Goal: Transaction & Acquisition: Download file/media

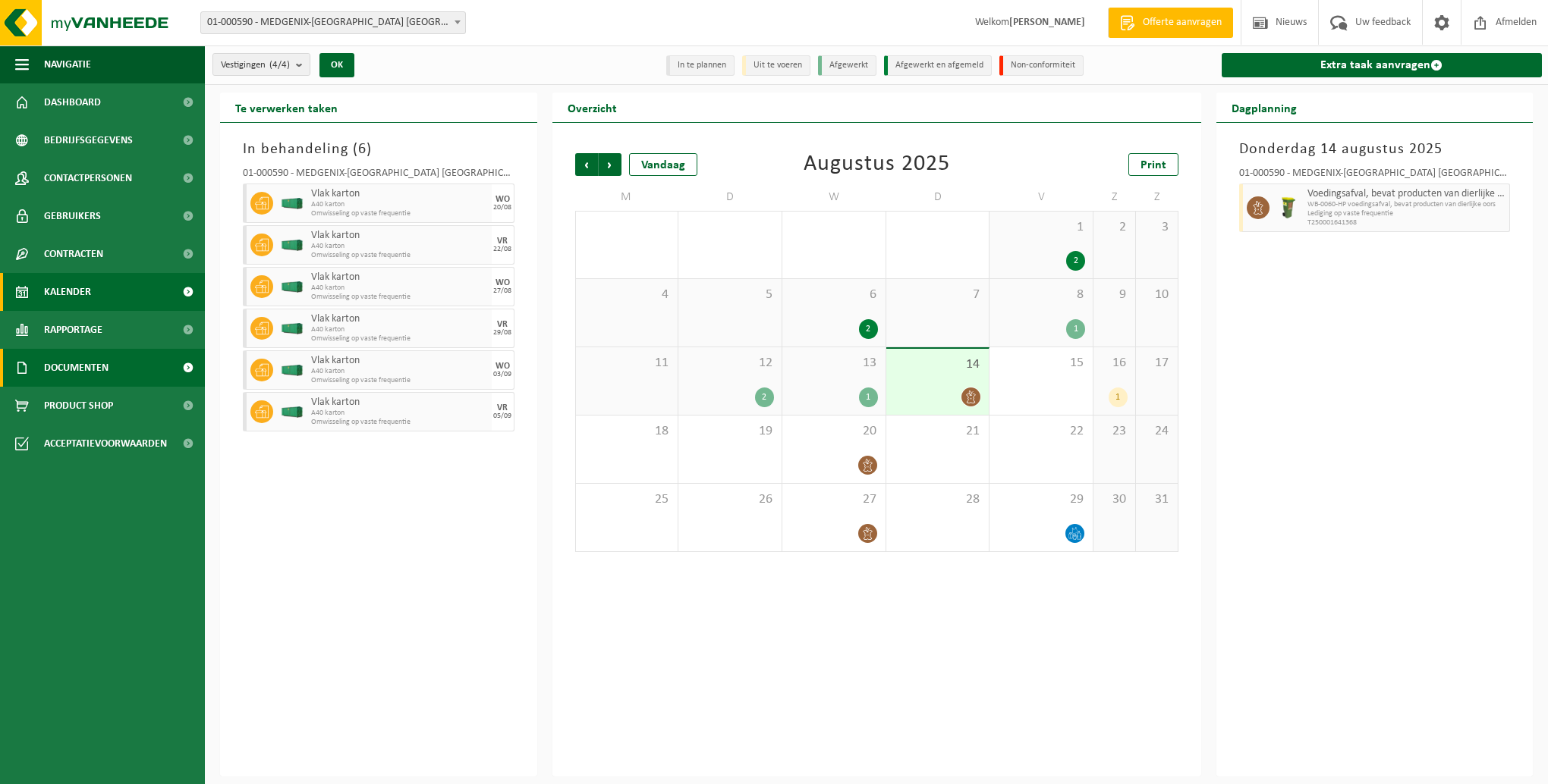
click at [143, 369] on link "Documenten" at bounding box center [102, 368] width 205 height 38
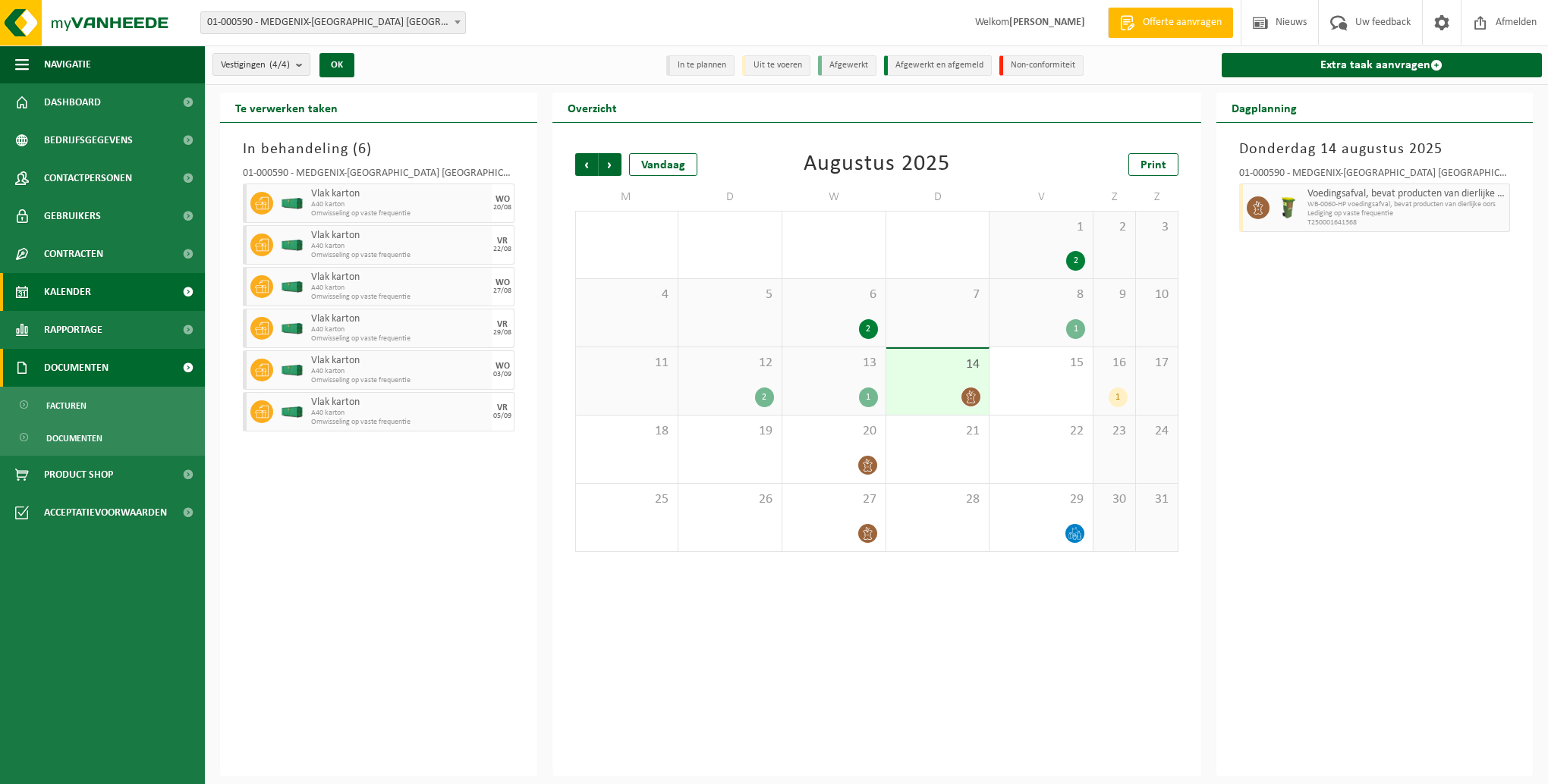
click at [146, 368] on link "Documenten" at bounding box center [102, 368] width 205 height 38
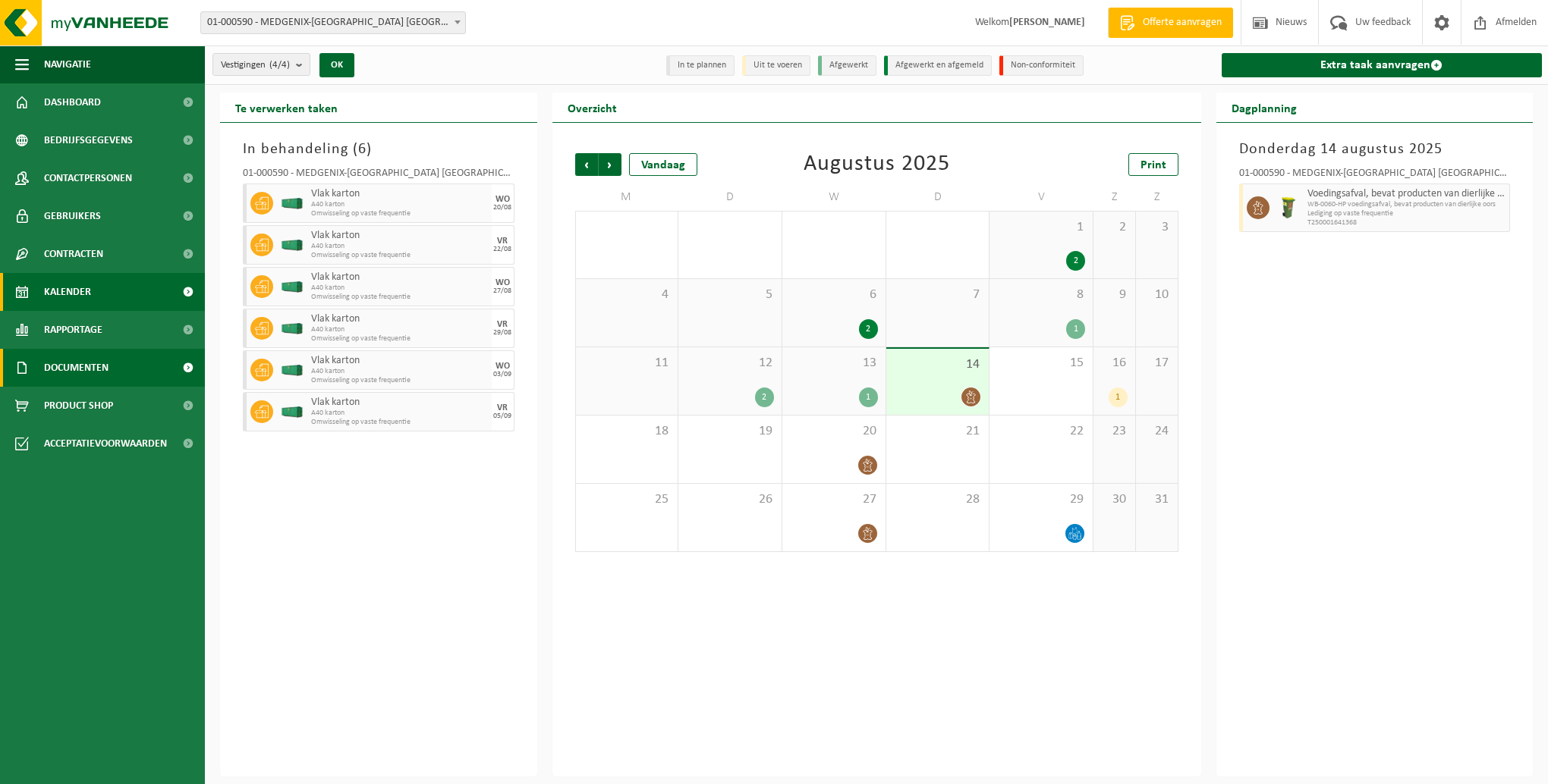
click at [185, 367] on span at bounding box center [188, 368] width 34 height 38
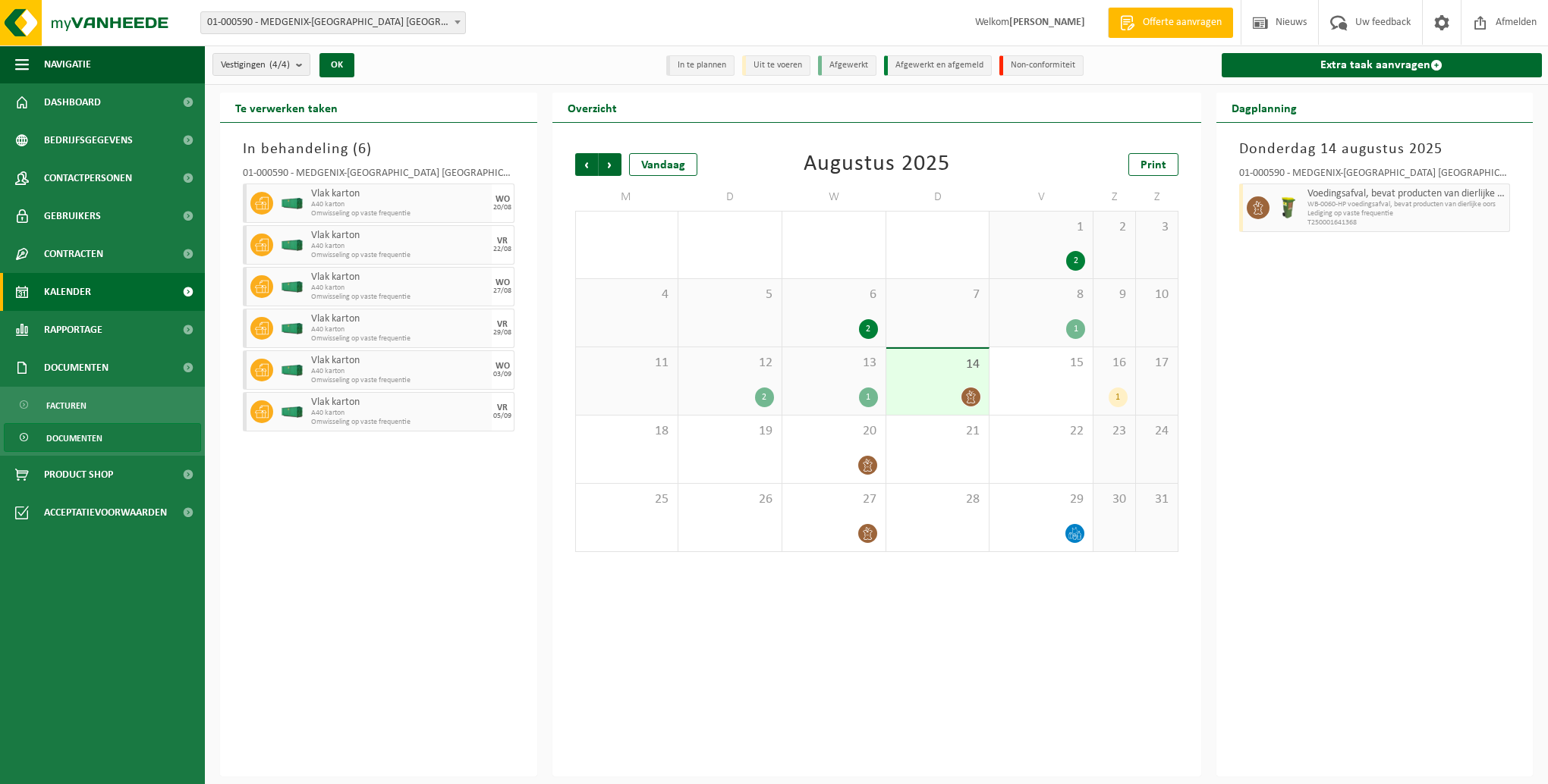
click at [68, 438] on span "Documenten" at bounding box center [74, 438] width 56 height 29
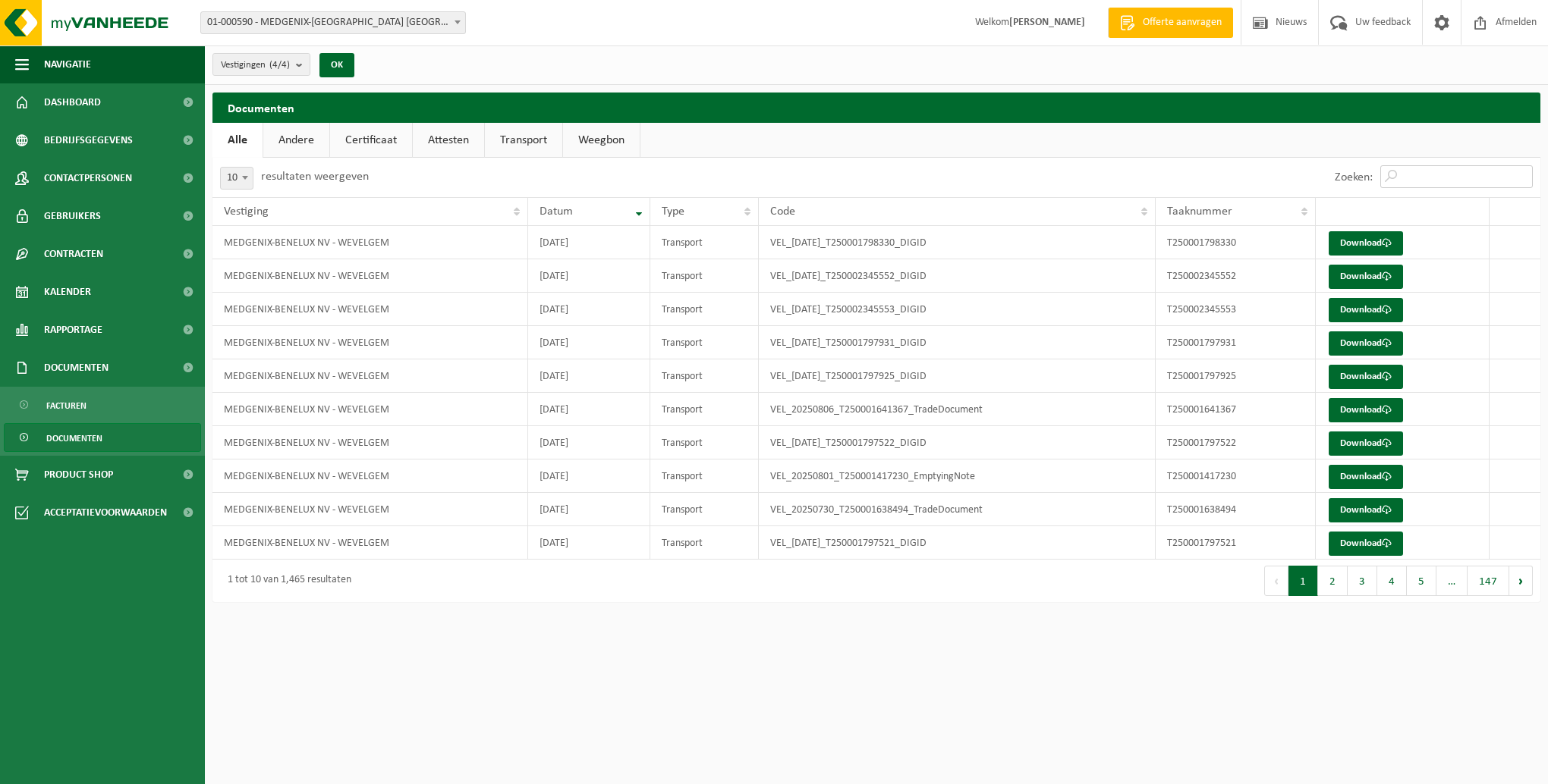
click at [1411, 176] on input "Zoeken:" at bounding box center [1456, 176] width 153 height 22
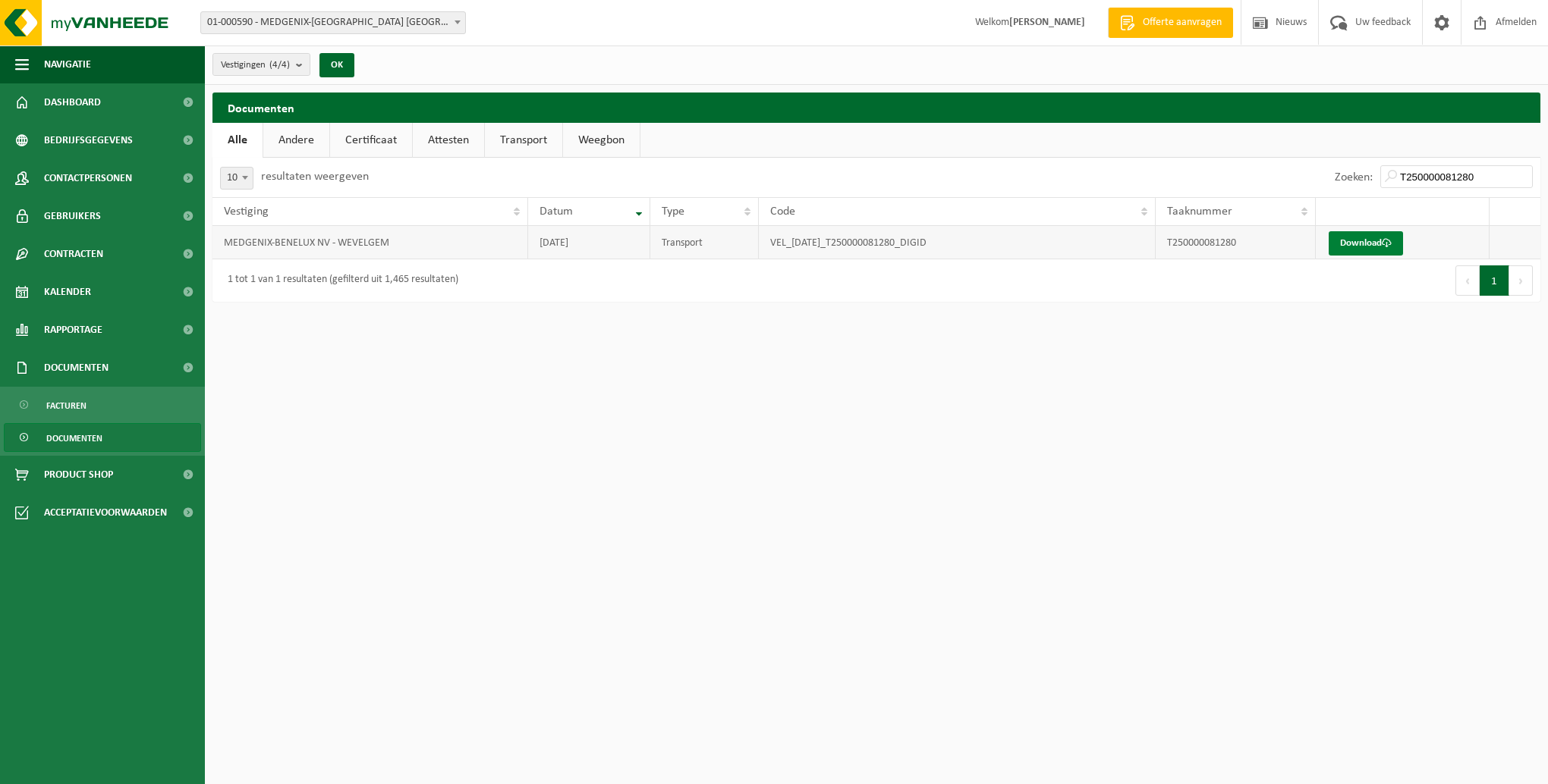
click at [1368, 238] on link "Download" at bounding box center [1365, 243] width 74 height 24
click at [1485, 171] on input "T250000081280" at bounding box center [1456, 176] width 153 height 22
click at [1360, 238] on link "Download" at bounding box center [1365, 243] width 74 height 24
click at [1487, 177] on input "T250000081281" at bounding box center [1456, 176] width 153 height 22
click at [1373, 247] on link "Download" at bounding box center [1365, 243] width 74 height 24
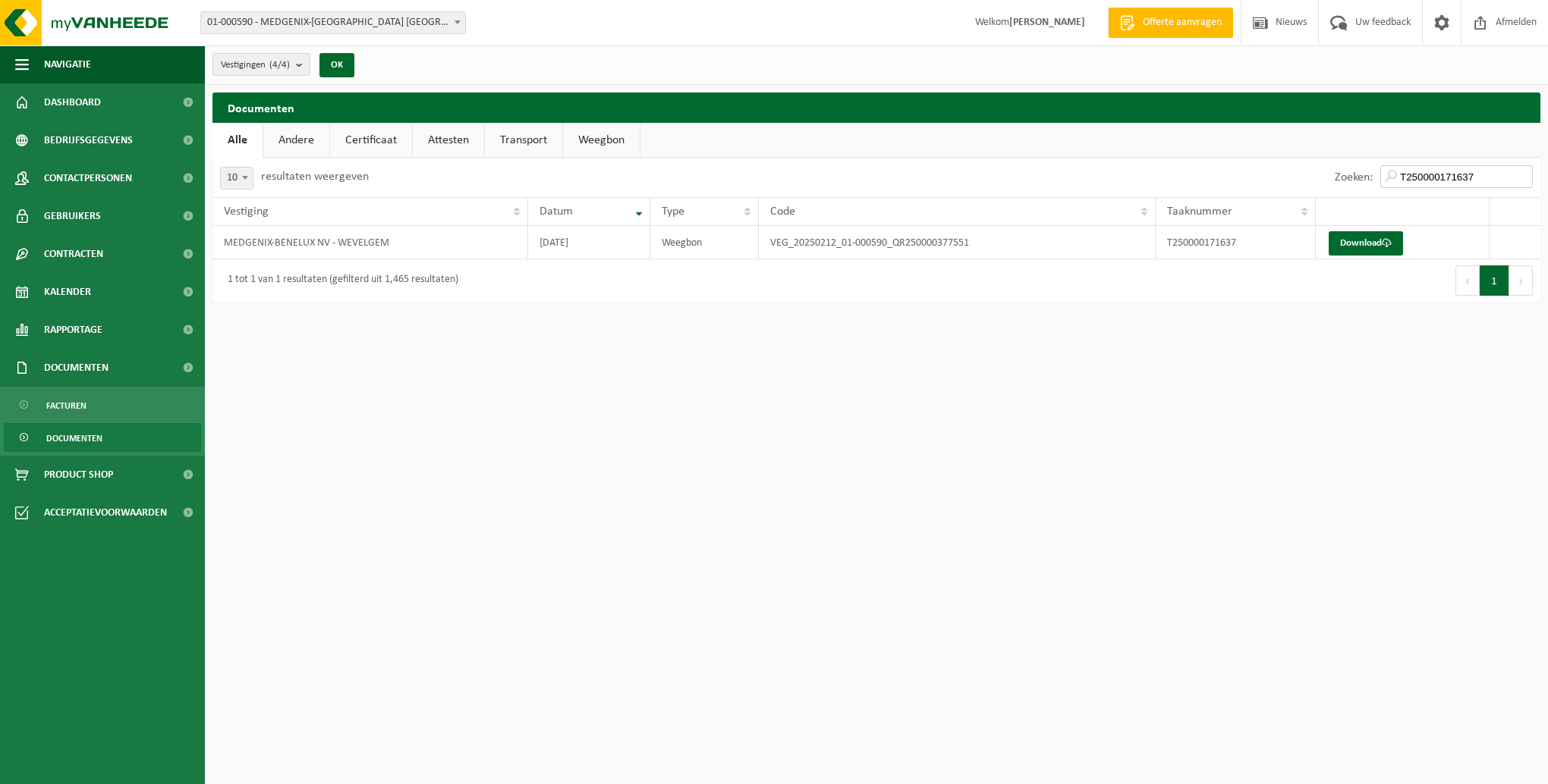
click at [1484, 171] on input "T250000171637" at bounding box center [1456, 176] width 153 height 22
drag, startPoint x: 1483, startPoint y: 178, endPoint x: 1405, endPoint y: 181, distance: 78.1
click at [1405, 181] on input "T250000171638" at bounding box center [1456, 176] width 153 height 22
click at [1439, 178] on input "T25000259230" at bounding box center [1456, 176] width 153 height 22
click at [1395, 245] on link "Download" at bounding box center [1365, 243] width 74 height 24
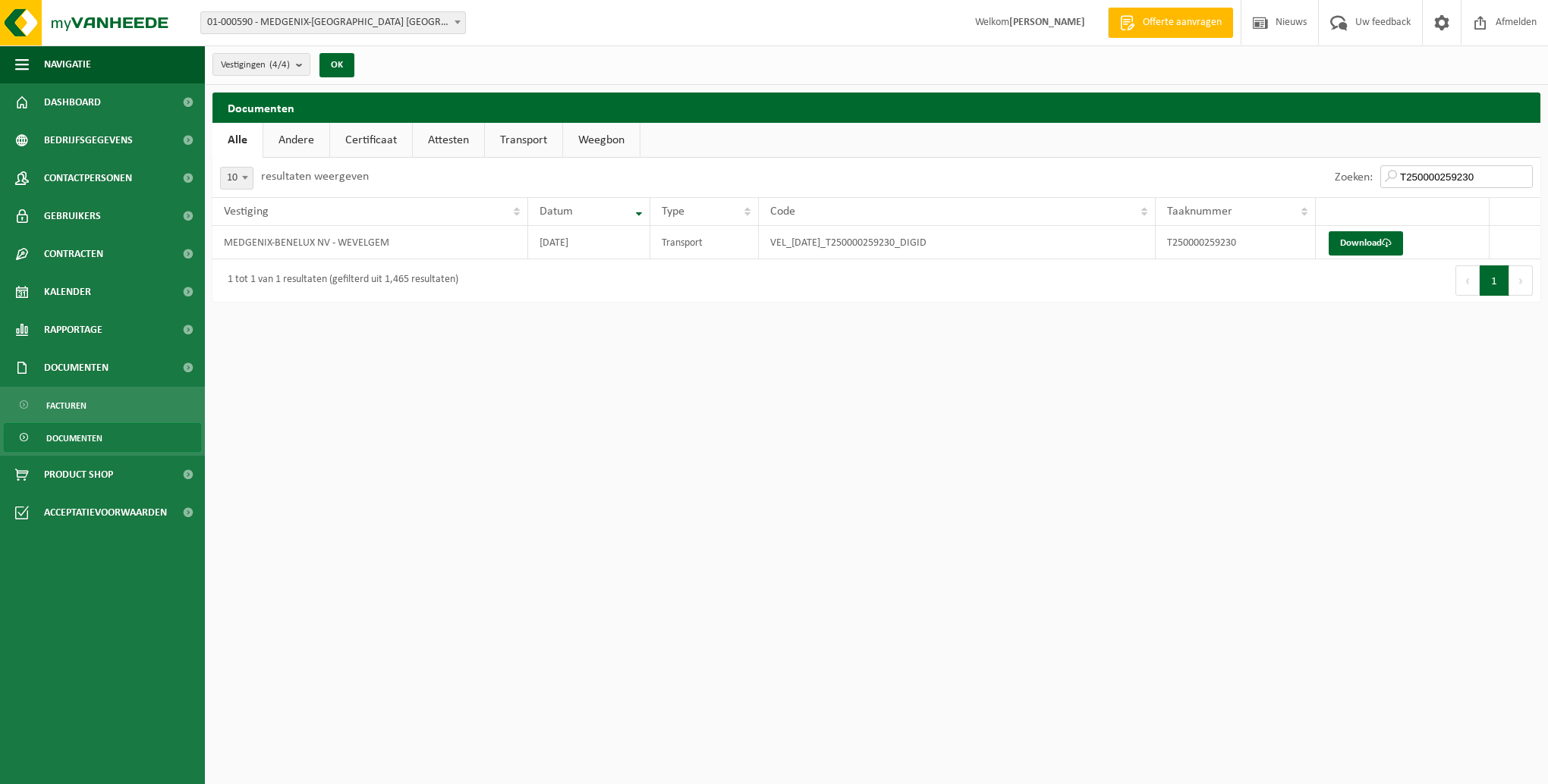
click at [1484, 171] on input "T250000259230" at bounding box center [1456, 176] width 153 height 22
click at [1365, 234] on link "Download" at bounding box center [1365, 243] width 74 height 24
click at [1490, 172] on input "T250000259236" at bounding box center [1456, 176] width 153 height 22
click at [1388, 236] on link "Download" at bounding box center [1365, 243] width 74 height 24
click at [1495, 170] on input "T250000344271" at bounding box center [1456, 176] width 153 height 22
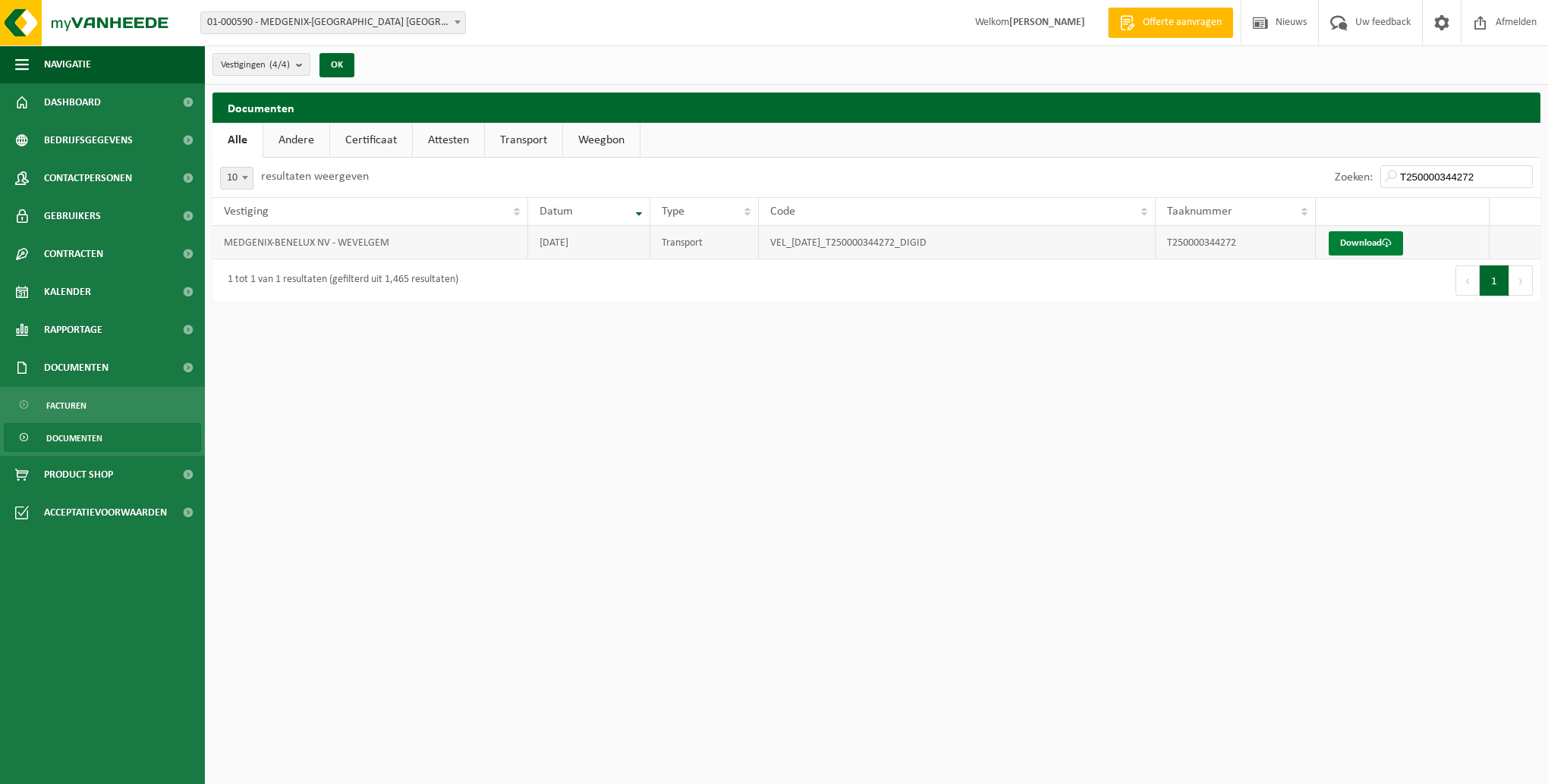
click at [1377, 235] on link "Download" at bounding box center [1365, 243] width 74 height 24
click at [1483, 174] on input "T250000344272" at bounding box center [1456, 176] width 153 height 22
click at [1369, 241] on link "Download" at bounding box center [1365, 243] width 74 height 24
click at [1493, 179] on input "T250000310979" at bounding box center [1456, 176] width 153 height 22
click at [1379, 244] on link "Download" at bounding box center [1365, 243] width 74 height 24
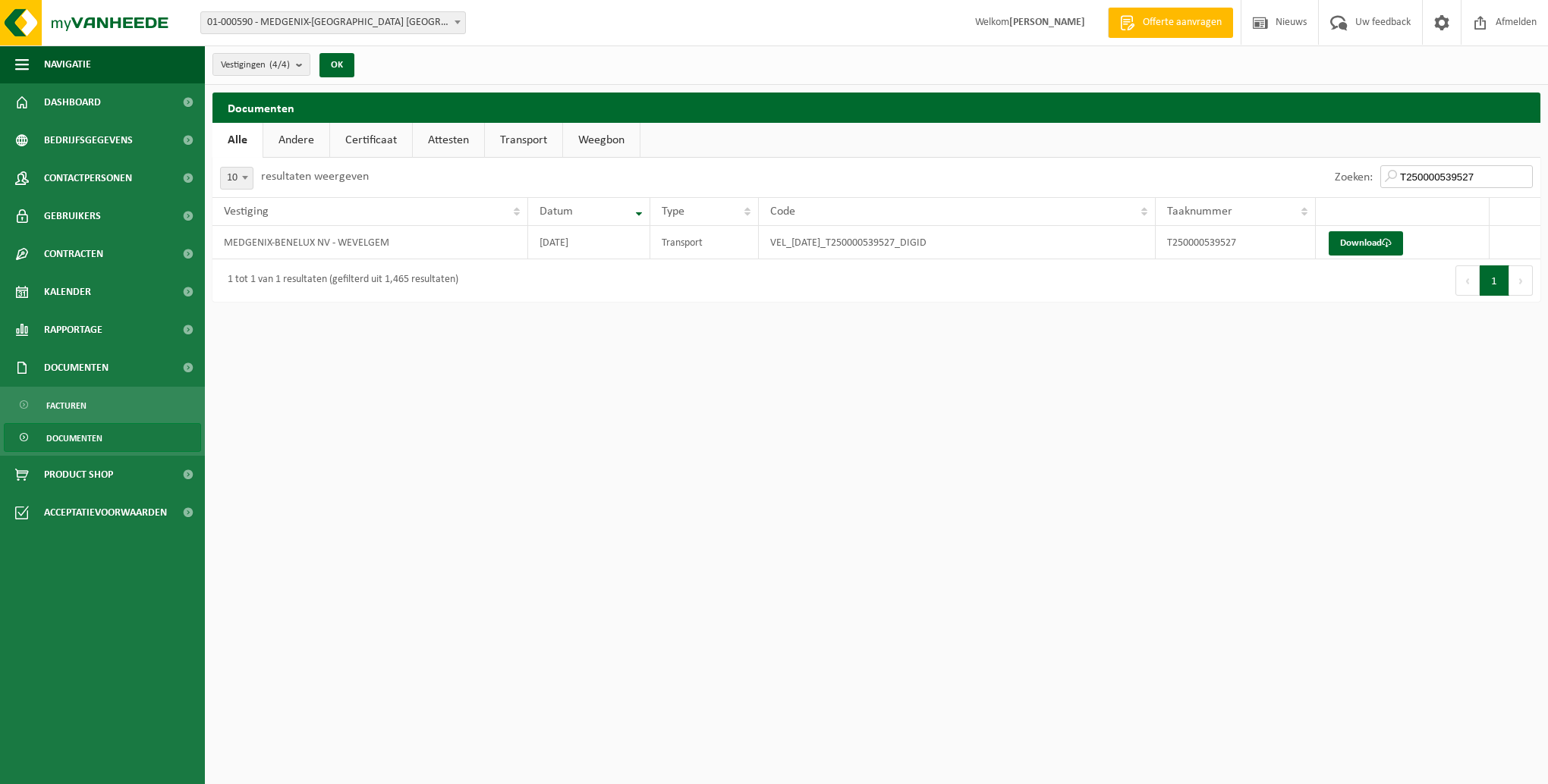
click at [1481, 174] on input "T250000539527" at bounding box center [1456, 176] width 153 height 22
click at [1361, 247] on link "Download" at bounding box center [1365, 243] width 74 height 24
click at [1498, 180] on input "T250000309322" at bounding box center [1456, 176] width 153 height 22
click at [1360, 235] on link "Download" at bounding box center [1365, 243] width 74 height 24
click at [1483, 178] on input "T250000457396" at bounding box center [1456, 176] width 153 height 22
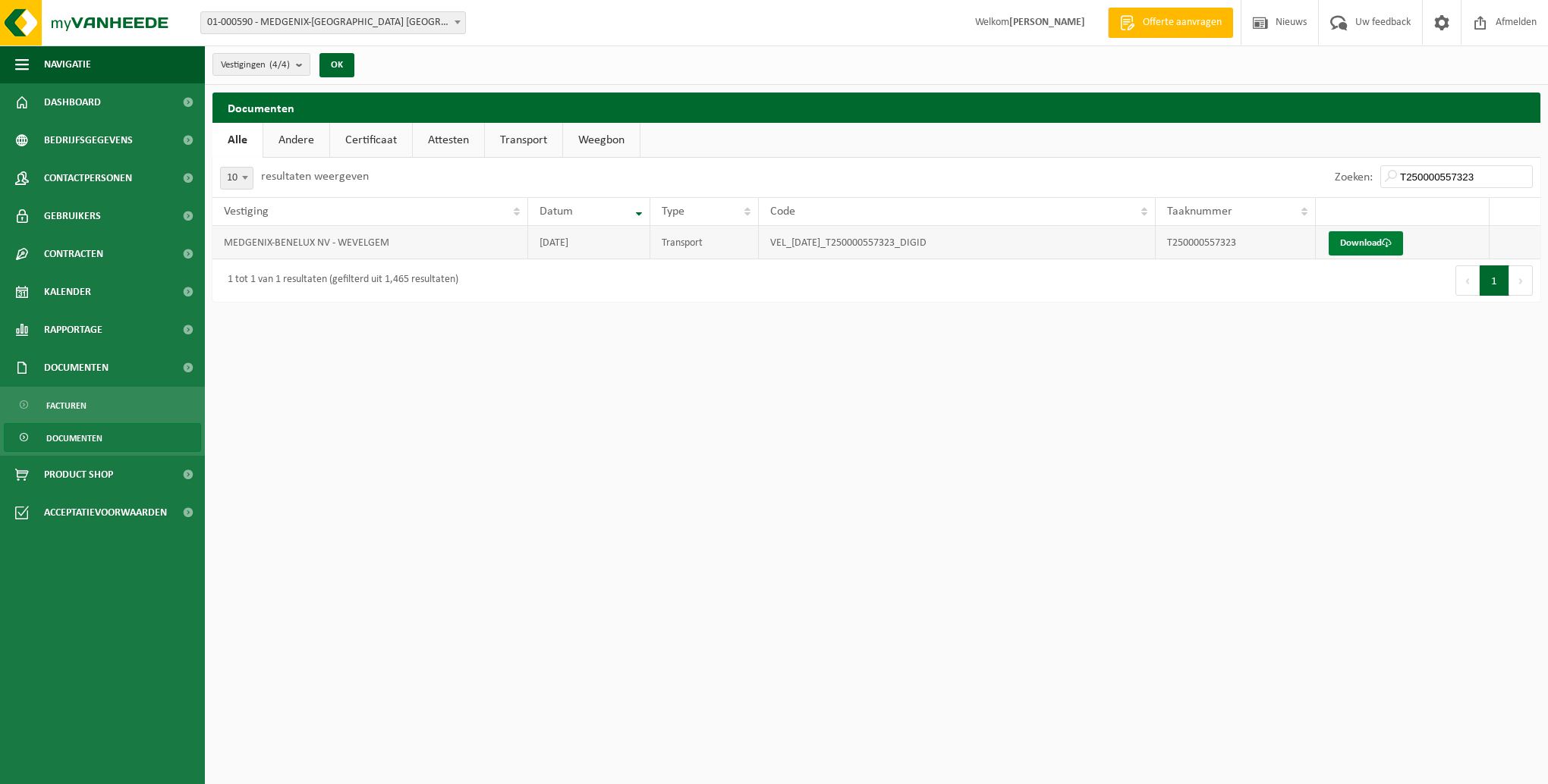
click at [1372, 238] on link "Download" at bounding box center [1365, 243] width 74 height 24
click at [1491, 174] on input "T250000557323" at bounding box center [1456, 176] width 153 height 22
click at [1386, 247] on span at bounding box center [1386, 243] width 10 height 10
click at [1482, 174] on input "T240003428493" at bounding box center [1456, 176] width 153 height 22
click at [1377, 242] on link "Download" at bounding box center [1365, 243] width 74 height 24
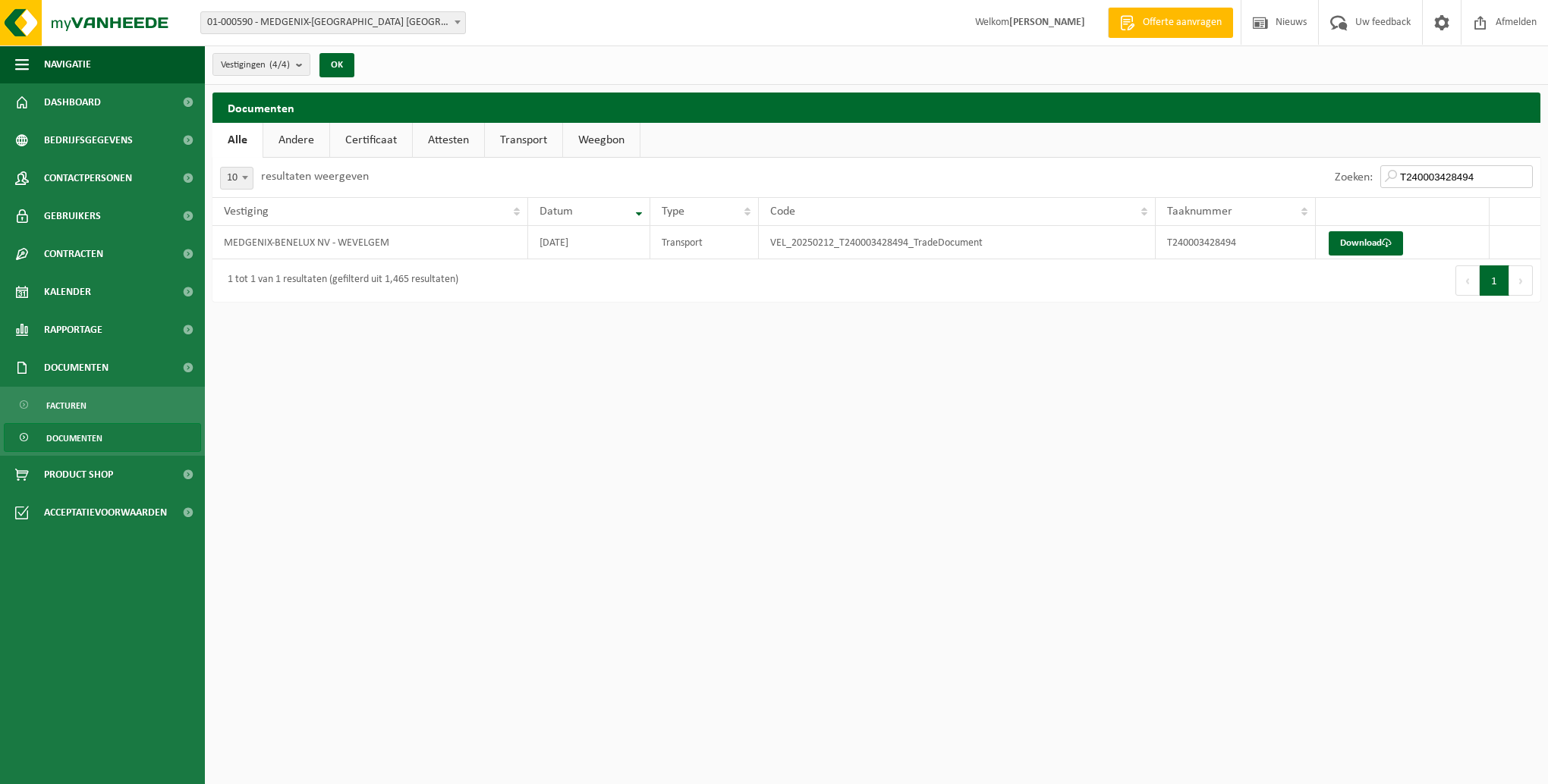
click at [1482, 175] on input "T240003428494" at bounding box center [1456, 176] width 153 height 22
click at [1375, 233] on link "Download" at bounding box center [1365, 243] width 74 height 24
click at [1498, 181] on input "T240003545641" at bounding box center [1456, 176] width 153 height 22
type input "T240003617637"
click at [1353, 241] on link "Download" at bounding box center [1365, 243] width 74 height 24
